Goal: Information Seeking & Learning: Learn about a topic

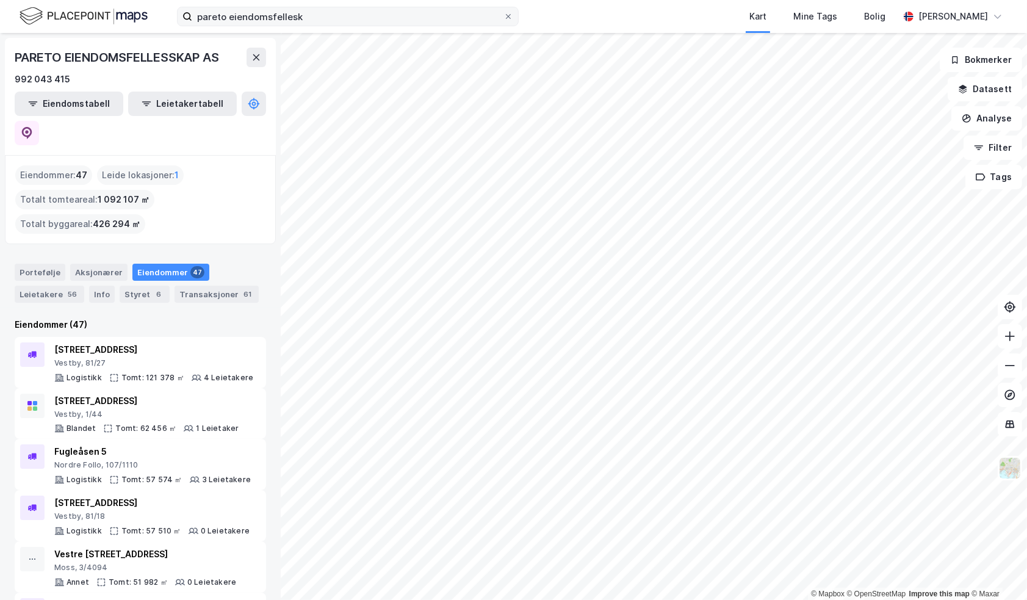
click at [506, 18] on icon at bounding box center [508, 16] width 5 height 5
click at [503, 18] on input "pareto eiendomsfellesk" at bounding box center [347, 16] width 311 height 18
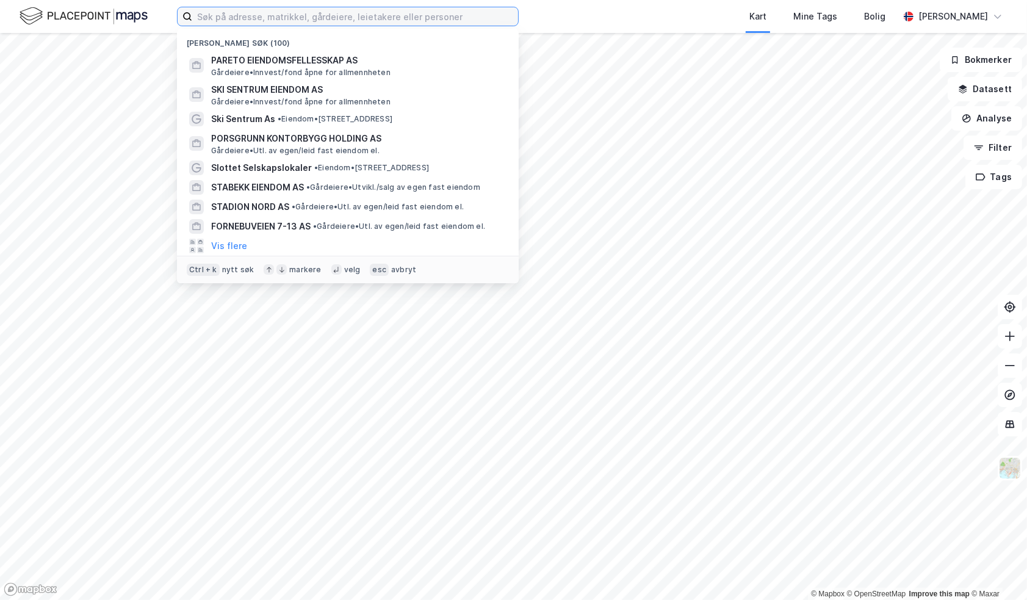
click at [360, 16] on input at bounding box center [355, 16] width 326 height 18
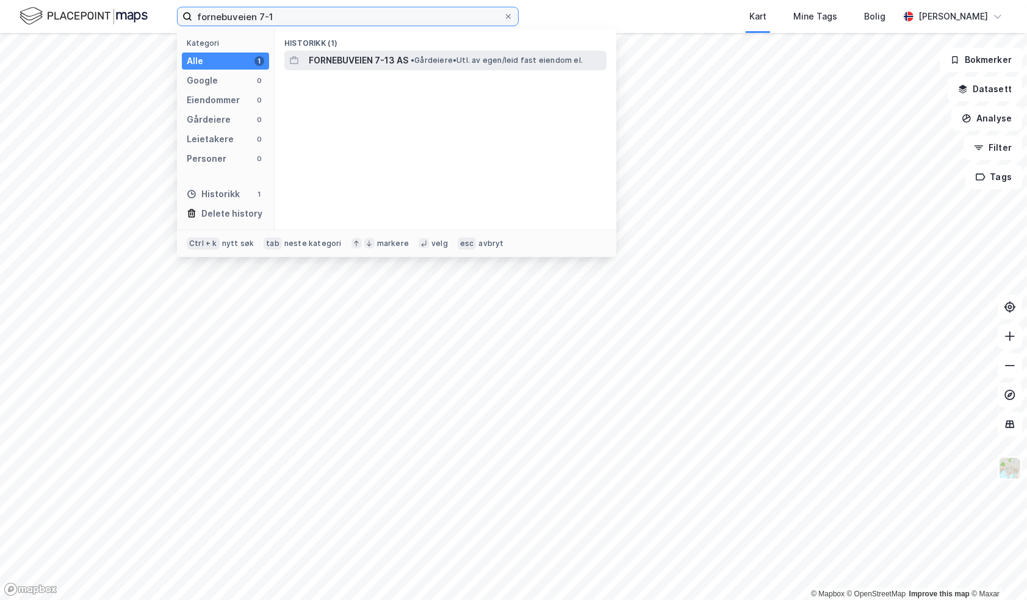
type input "fornebuveien 7-1"
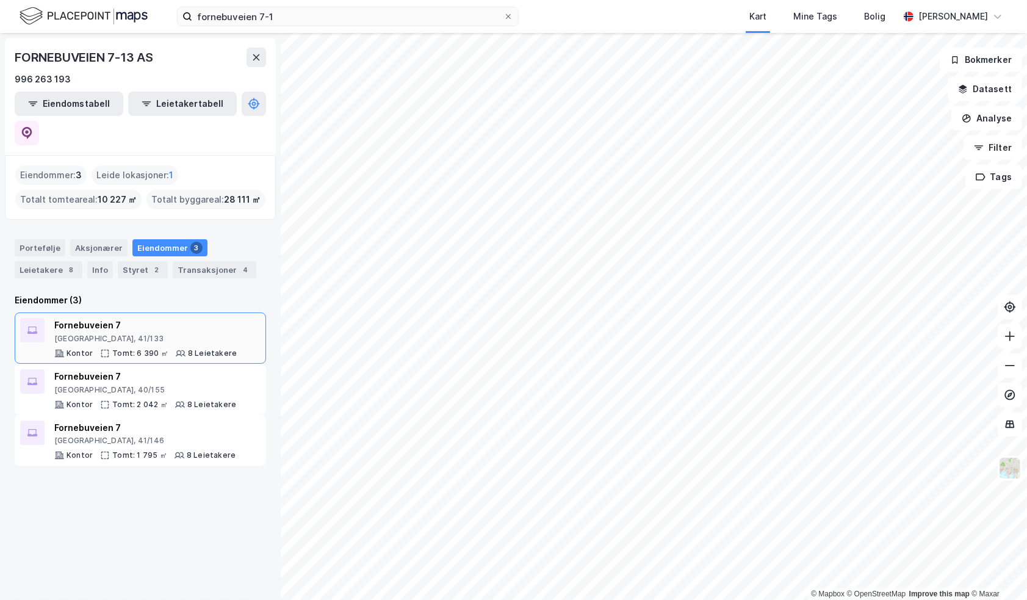
click at [150, 334] on div "[GEOGRAPHIC_DATA], 41/133" at bounding box center [145, 339] width 182 height 10
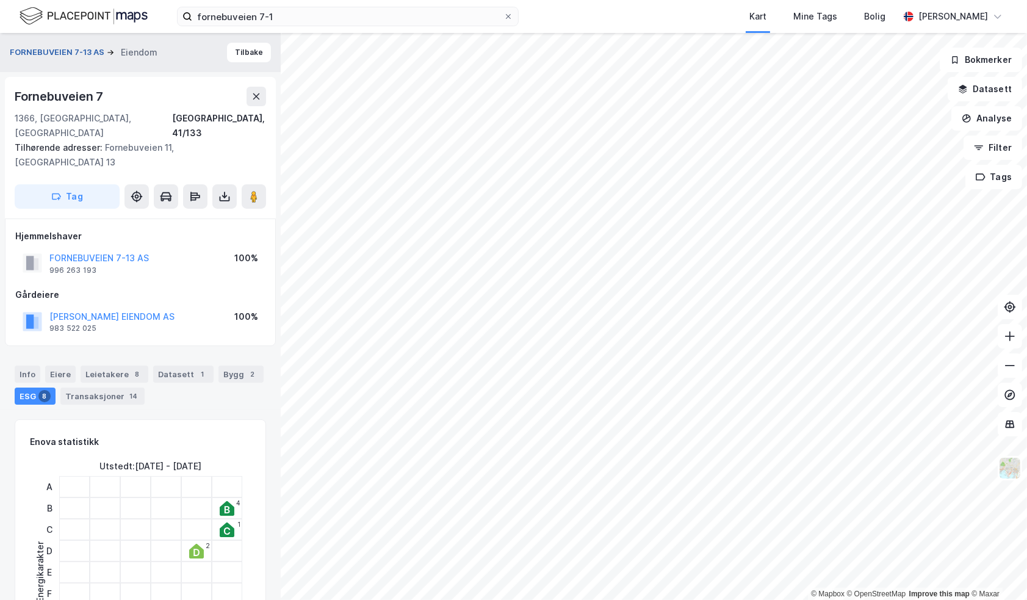
click at [84, 51] on button "FORNEBUVEIEN 7-13 AS" at bounding box center [58, 52] width 97 height 12
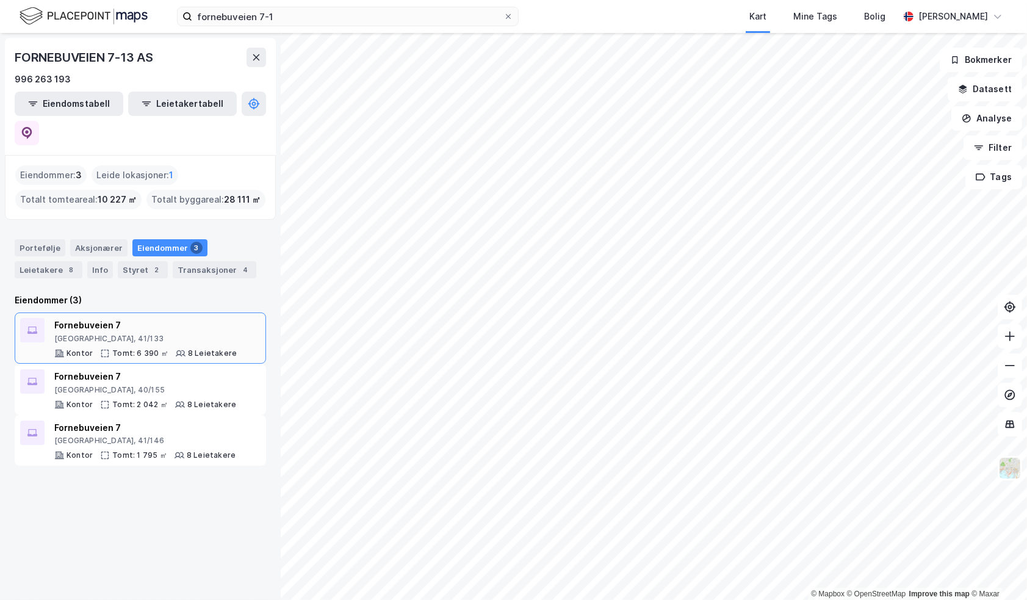
click at [85, 334] on div "[GEOGRAPHIC_DATA], 41/133" at bounding box center [145, 339] width 182 height 10
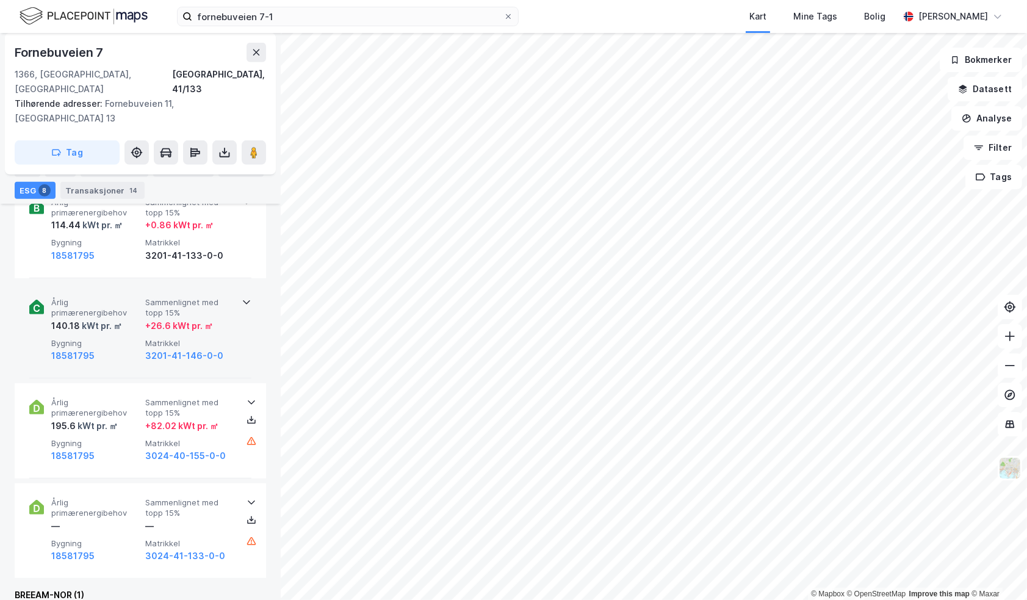
scroll to position [893, 0]
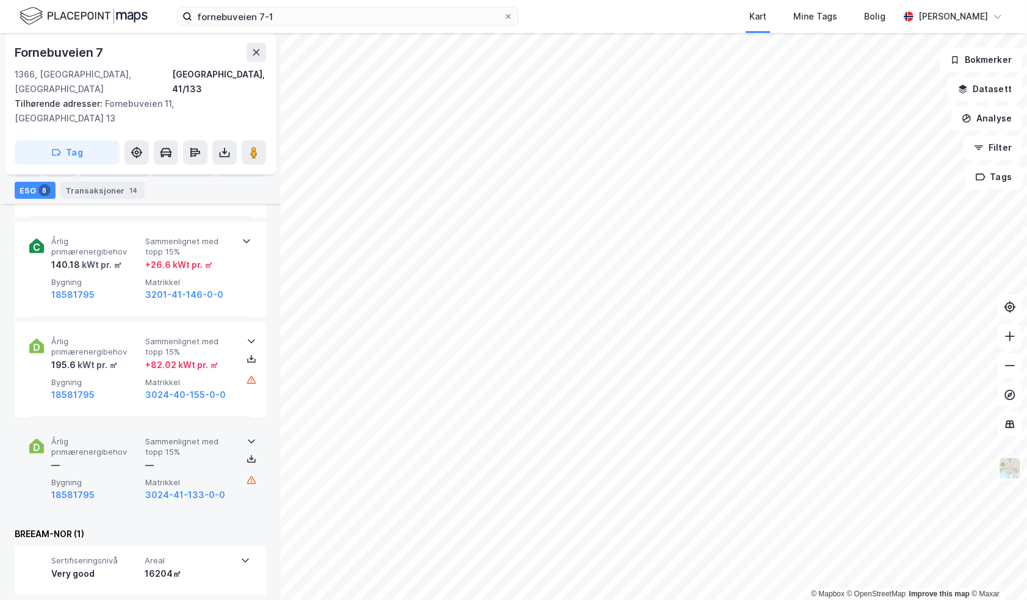
click at [247, 436] on icon at bounding box center [252, 441] width 10 height 10
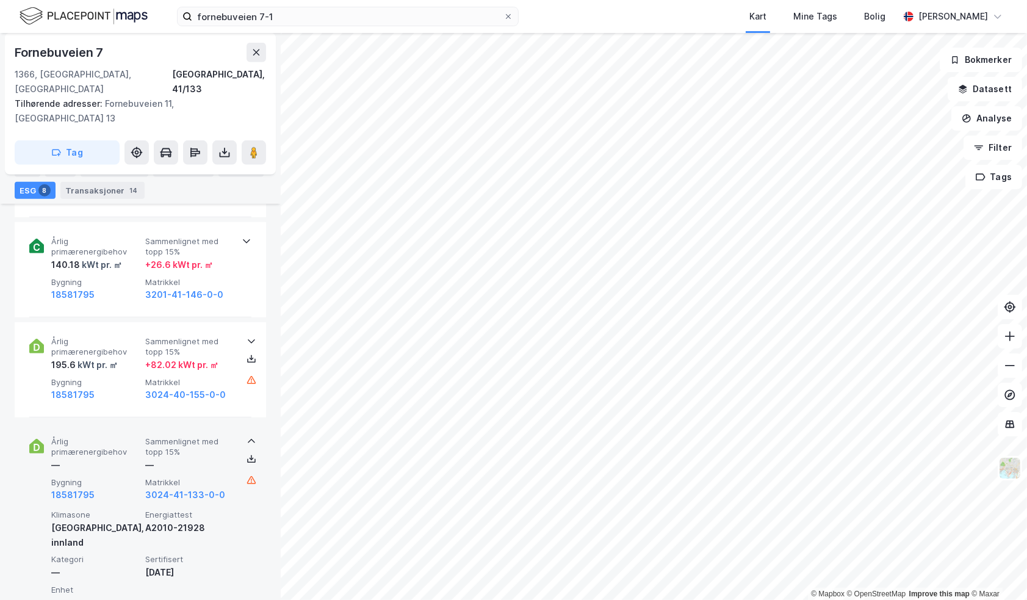
click at [247, 436] on icon at bounding box center [252, 441] width 10 height 10
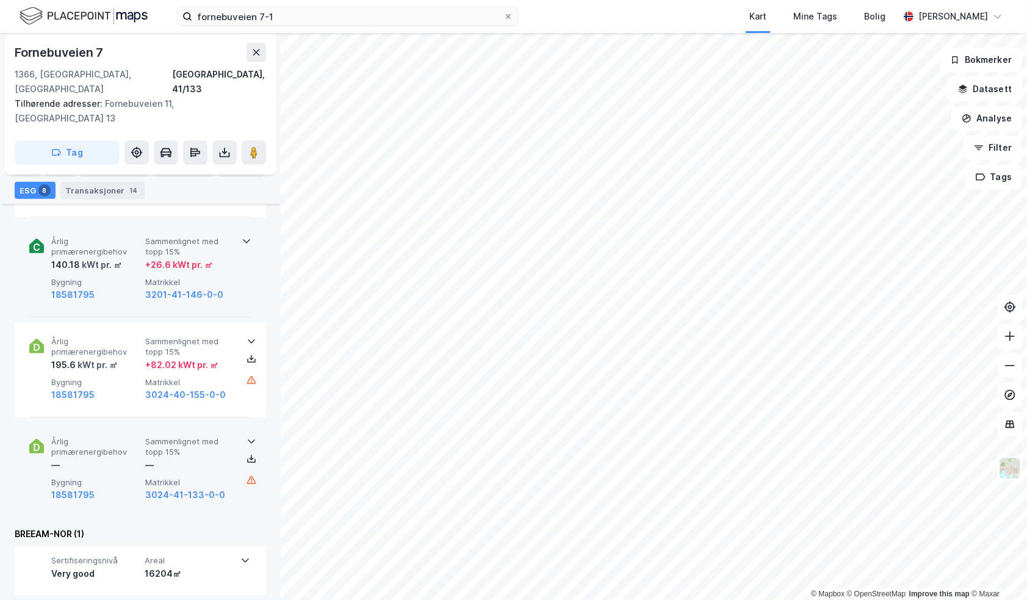
click at [242, 236] on icon at bounding box center [247, 241] width 10 height 10
